Goal: Go to known website: Access a specific website the user already knows

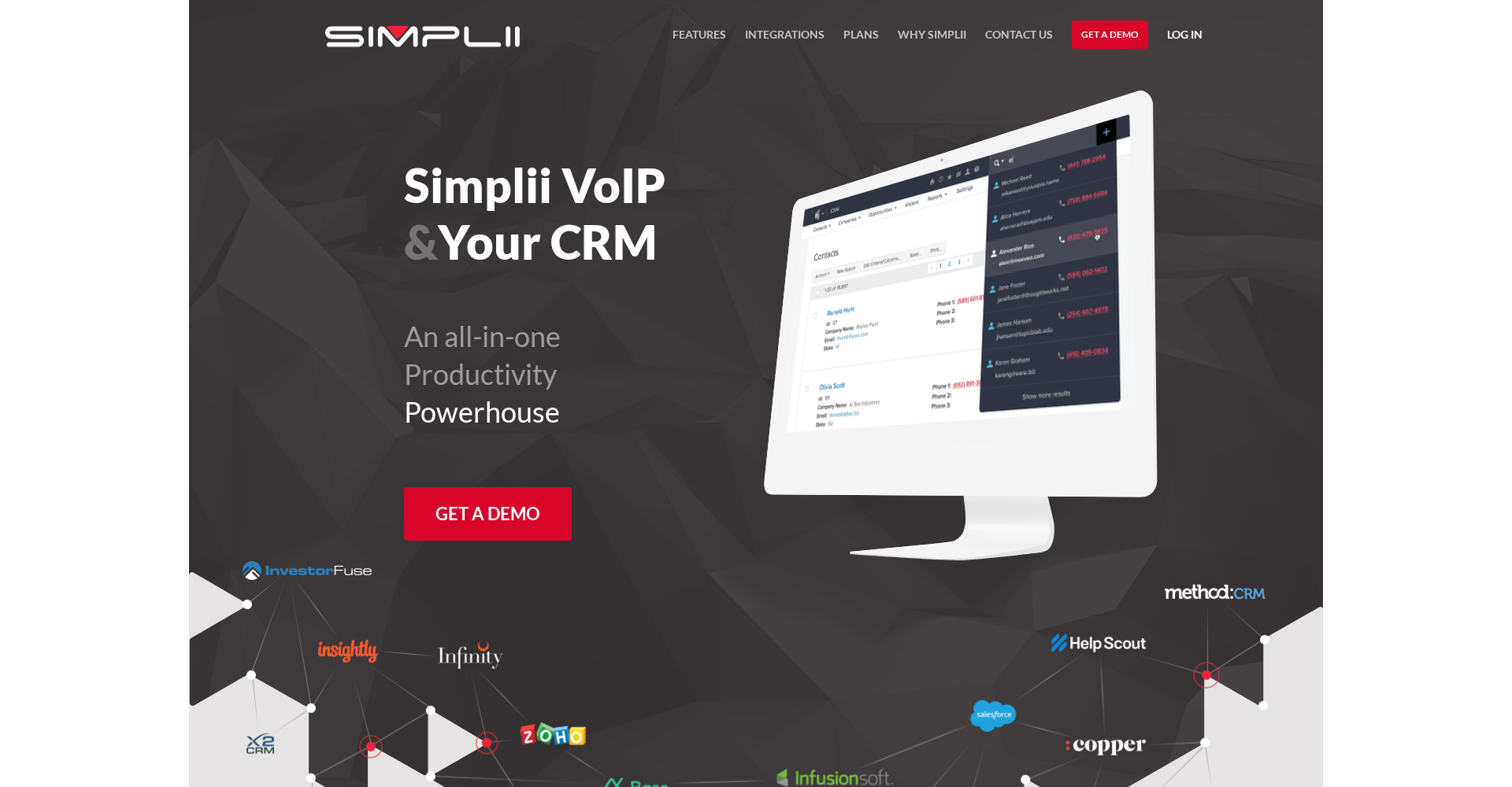
click at [1186, 35] on link "Log in" at bounding box center [1185, 37] width 36 height 24
click at [1171, 85] on link "Manager Portal" at bounding box center [1145, 82] width 100 height 25
click at [1201, 34] on link "Log in" at bounding box center [1185, 37] width 36 height 24
click at [1193, 36] on link "Log in" at bounding box center [1185, 37] width 36 height 24
click at [1181, 31] on link "Log in" at bounding box center [1185, 37] width 36 height 24
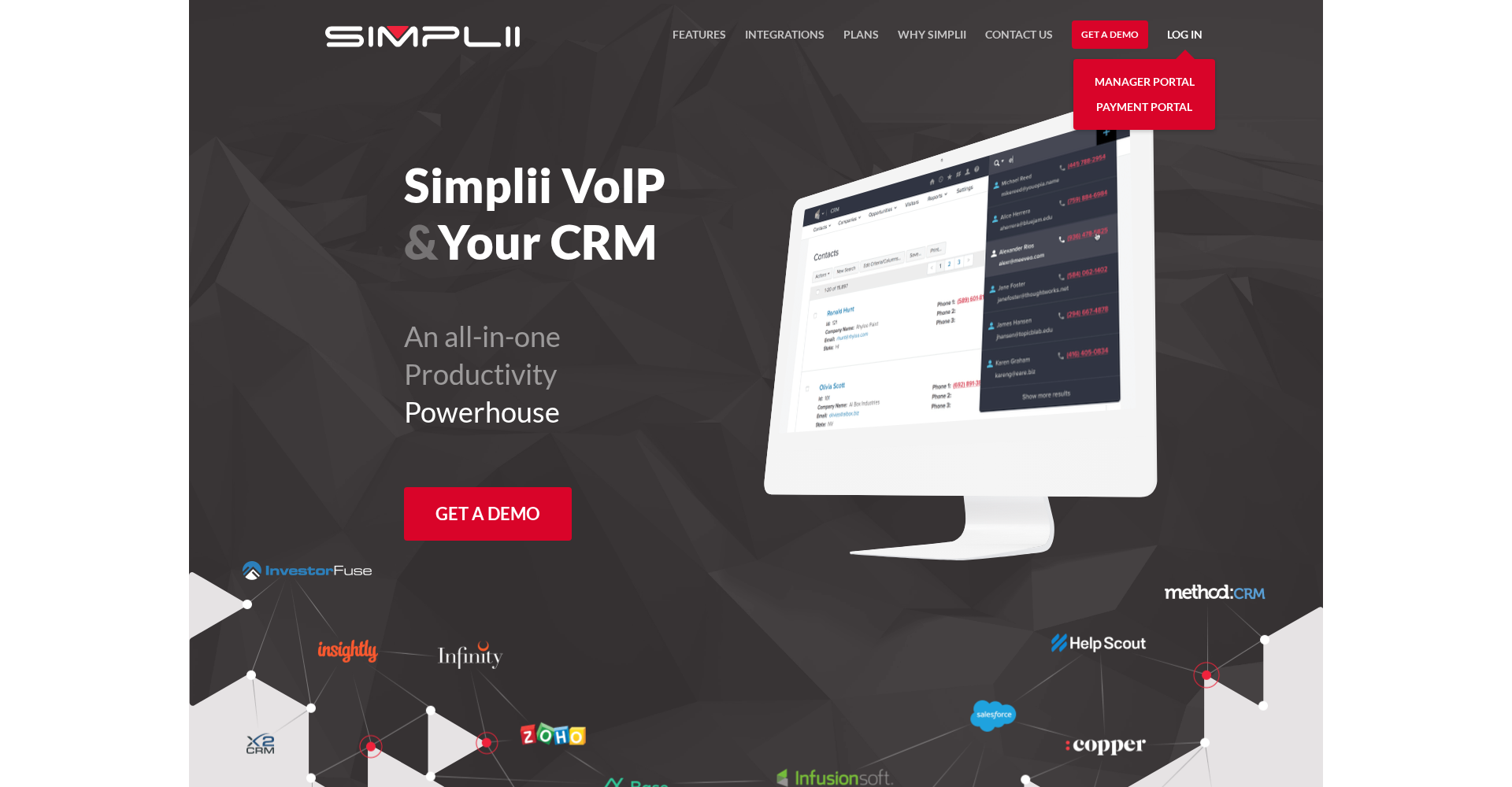
click at [1114, 109] on link "Payment Portal" at bounding box center [1144, 107] width 96 height 25
click at [1184, 32] on link "Log in" at bounding box center [1185, 37] width 36 height 24
click at [1187, 37] on link "Log in" at bounding box center [1185, 37] width 36 height 24
click at [1169, 77] on link "Manager Portal" at bounding box center [1145, 82] width 100 height 25
